Goal: Task Accomplishment & Management: Use online tool/utility

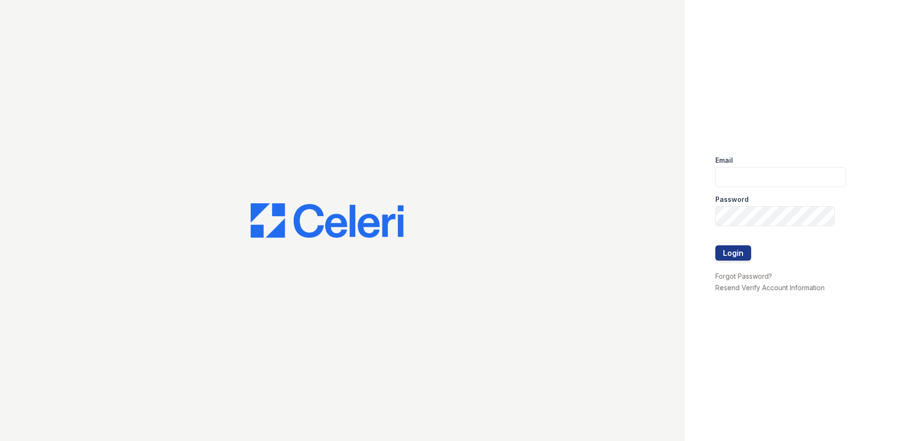
type input "[EMAIL_ADDRESS][DOMAIN_NAME]"
click at [712, 250] on div "Email [EMAIL_ADDRESS][DOMAIN_NAME] Password Login Forgot Password? Resend Verif…" at bounding box center [798, 220] width 228 height 441
click at [726, 251] on button "Login" at bounding box center [733, 252] width 36 height 15
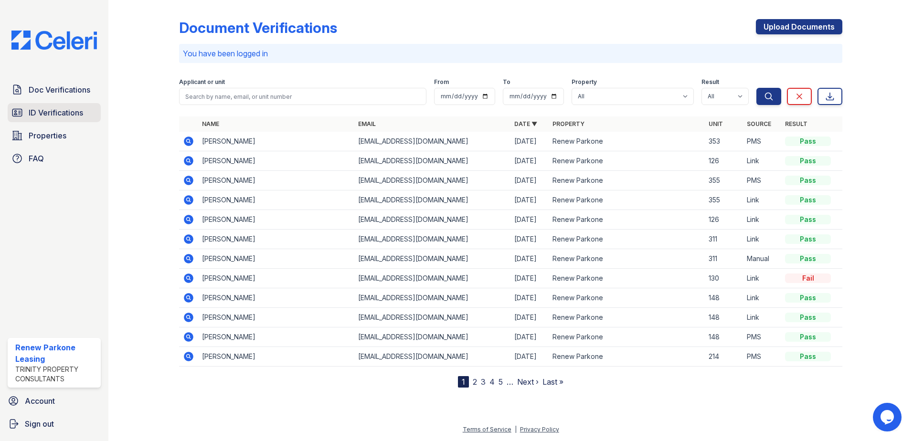
click at [78, 105] on link "ID Verifications" at bounding box center [54, 112] width 93 height 19
